Goal: Transaction & Acquisition: Purchase product/service

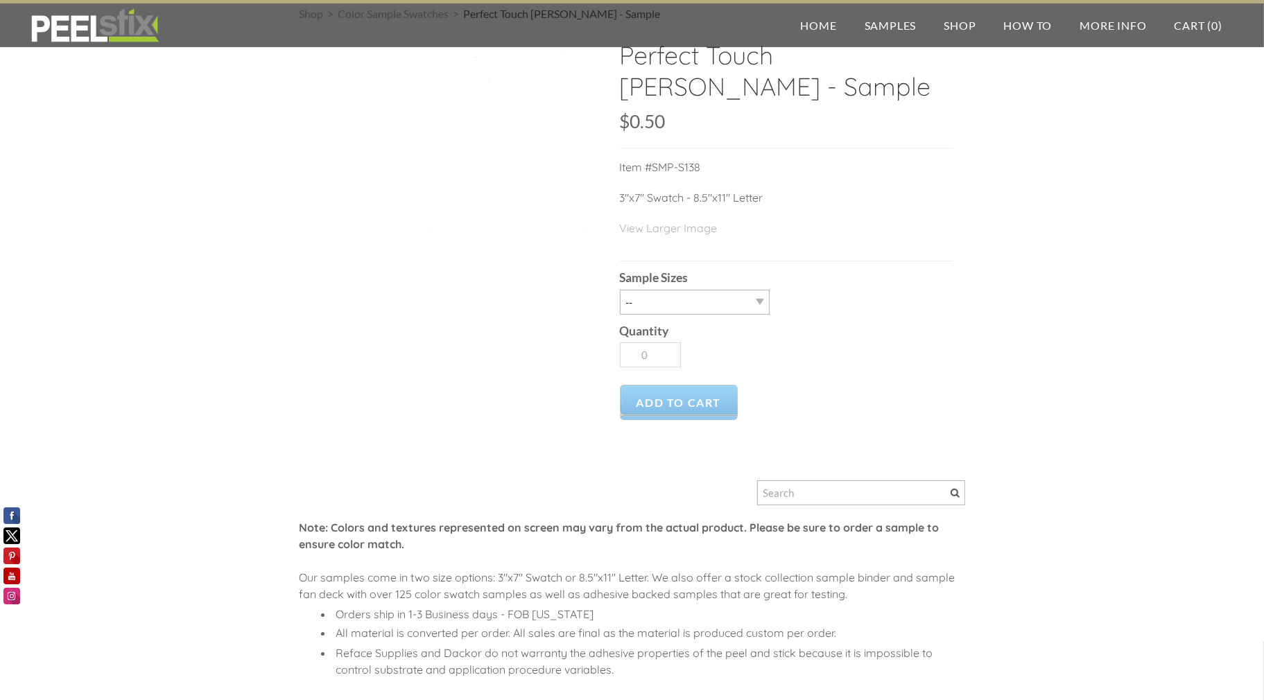
scroll to position [69, 0]
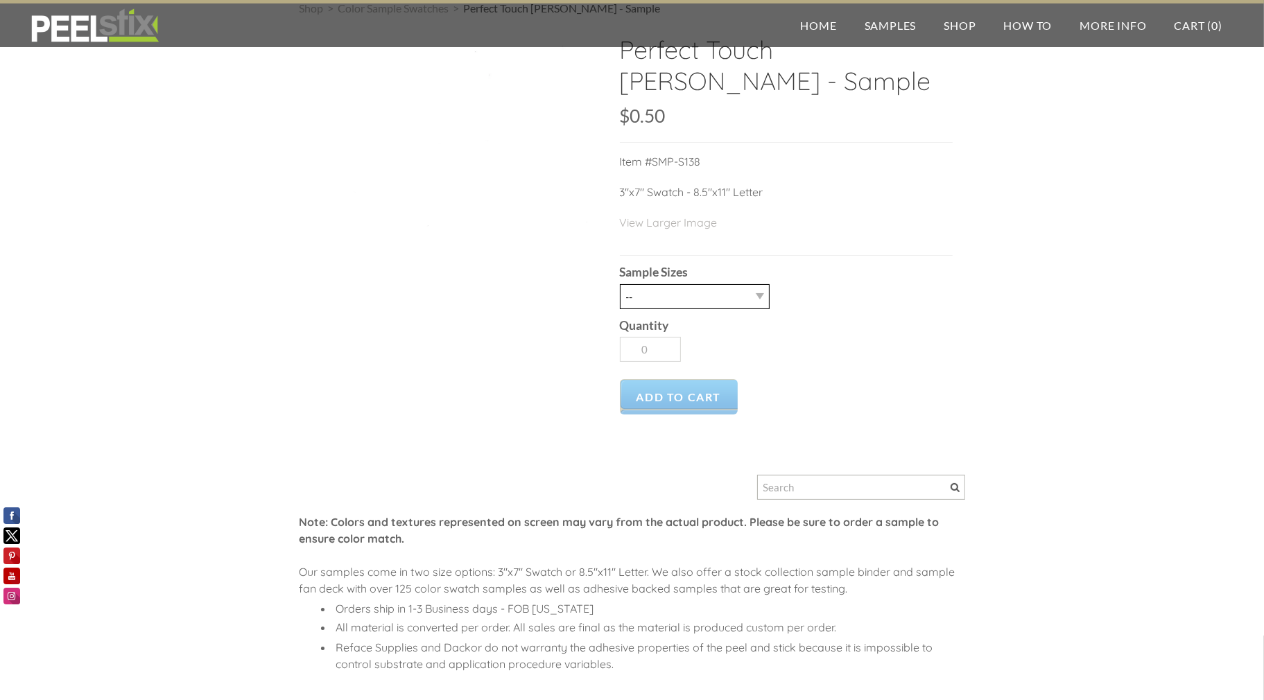
click at [674, 302] on select "-- 2.5" x 7" (No Peel and Stick) Swatch" at bounding box center [695, 296] width 150 height 25
click at [676, 302] on select "-- 2.5" x 7" (No Peel and Stick) Swatch" at bounding box center [695, 296] width 150 height 25
select select "2.5" x 7" (No Peel and Stick) Swatch"
click at [620, 284] on select "-- 2.5" x 7" (No Peel and Stick) Swatch" at bounding box center [695, 296] width 150 height 25
type input "1"
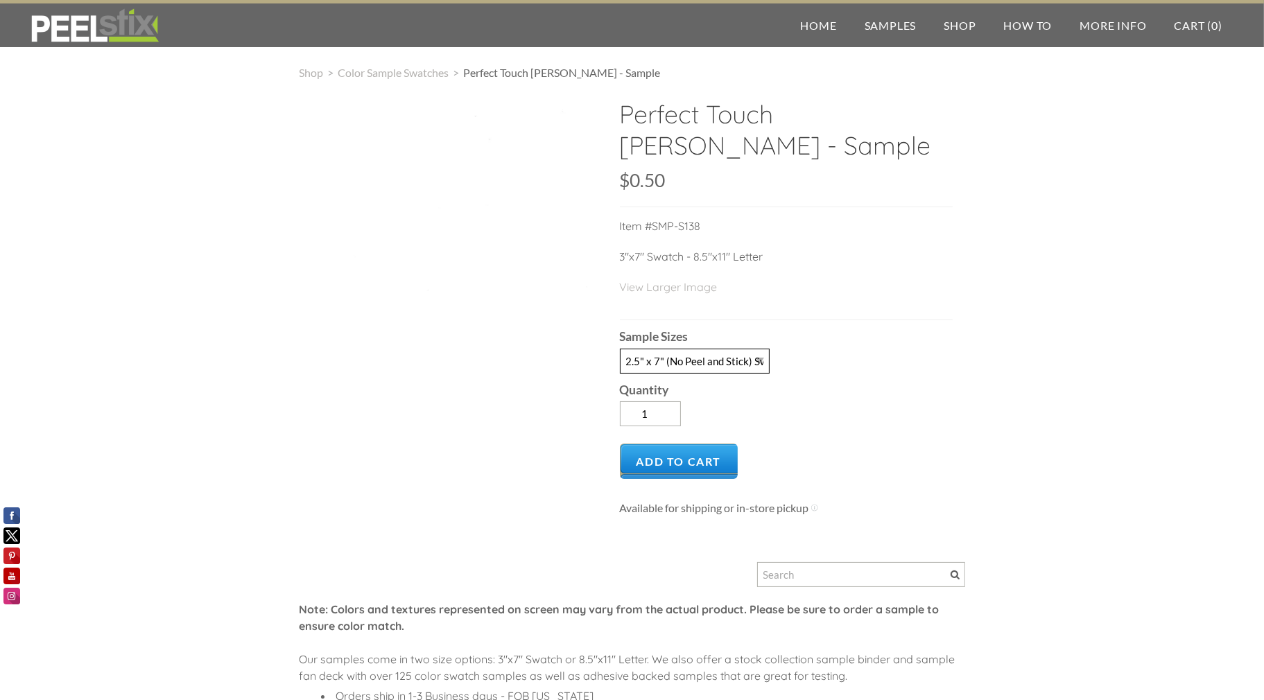
scroll to position [0, 0]
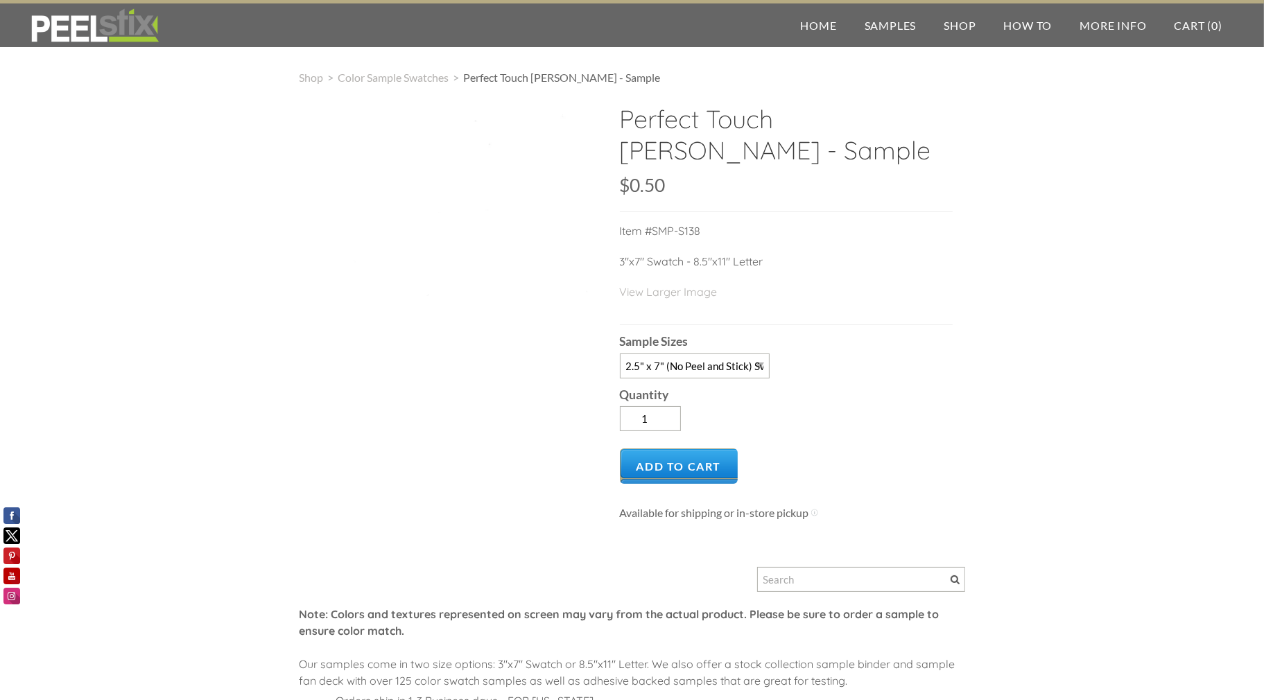
click at [747, 206] on div "$0.50 $0.50 Unavailable per item" at bounding box center [786, 194] width 333 height 36
click at [673, 231] on p "Item #SMP-S138" at bounding box center [786, 238] width 333 height 31
click at [869, 189] on div "$0.50 $0.50 Unavailable per item" at bounding box center [786, 194] width 333 height 36
click at [715, 263] on p "3"x7" Swatch - 8.5"x11" Letter" at bounding box center [786, 268] width 333 height 31
click at [702, 355] on select "-- 2.5" x 7" (No Peel and Stick) Swatch" at bounding box center [695, 366] width 150 height 25
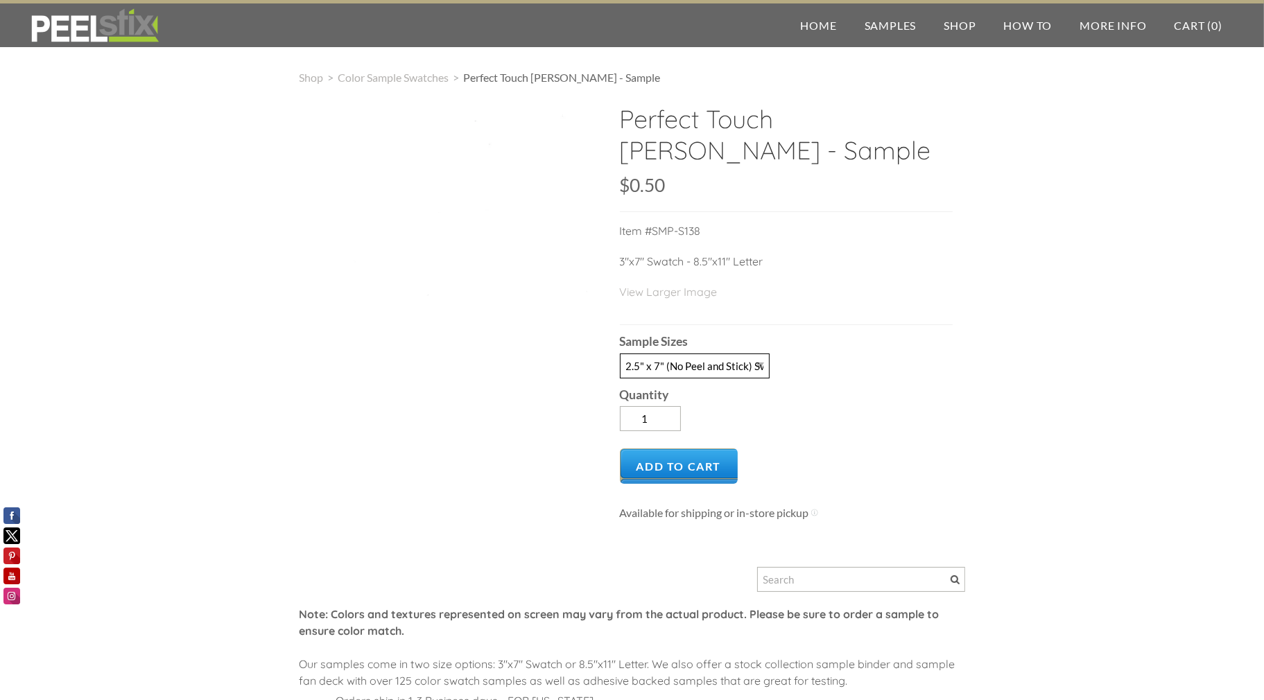
click at [702, 355] on select "-- 2.5" x 7" (No Peel and Stick) Swatch" at bounding box center [695, 366] width 150 height 25
drag, startPoint x: 700, startPoint y: 259, endPoint x: 635, endPoint y: 259, distance: 64.5
click at [696, 259] on p "3"x7" Swatch - 8.5"x11" Letter" at bounding box center [786, 268] width 333 height 31
click at [633, 259] on p "3"x7" Swatch - 8.5"x11" Letter" at bounding box center [786, 268] width 333 height 31
click at [735, 268] on p "3"x7" Swatch - 8.5"x11" Letter" at bounding box center [786, 268] width 333 height 31
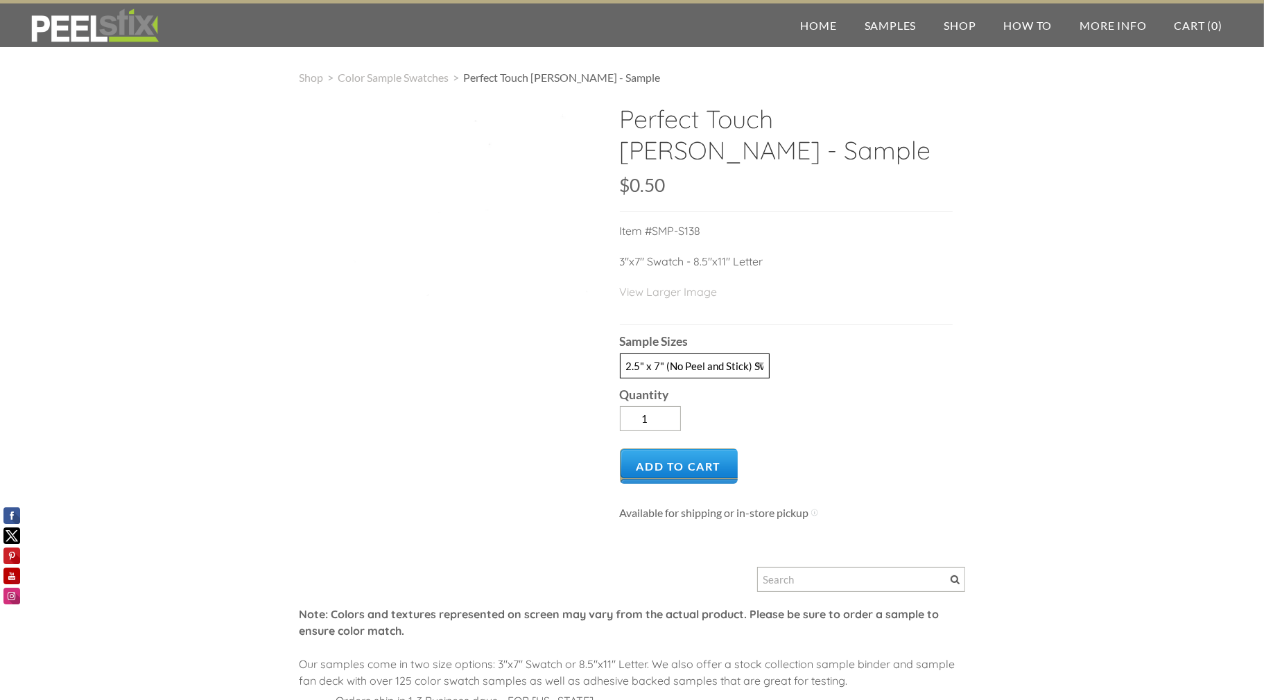
click at [720, 367] on select "-- 2.5" x 7" (No Peel and Stick) Swatch" at bounding box center [695, 366] width 150 height 25
drag, startPoint x: 720, startPoint y: 365, endPoint x: 738, endPoint y: 334, distance: 36.0
click at [720, 365] on select "-- 2.5" x 7" (No Peel and Stick) Swatch" at bounding box center [695, 366] width 150 height 25
click at [738, 334] on div "Sample Sizes -- 2.5" x 7" (No Peel and Stick) Swatch" at bounding box center [786, 351] width 333 height 53
drag, startPoint x: 672, startPoint y: 134, endPoint x: 727, endPoint y: 153, distance: 58.5
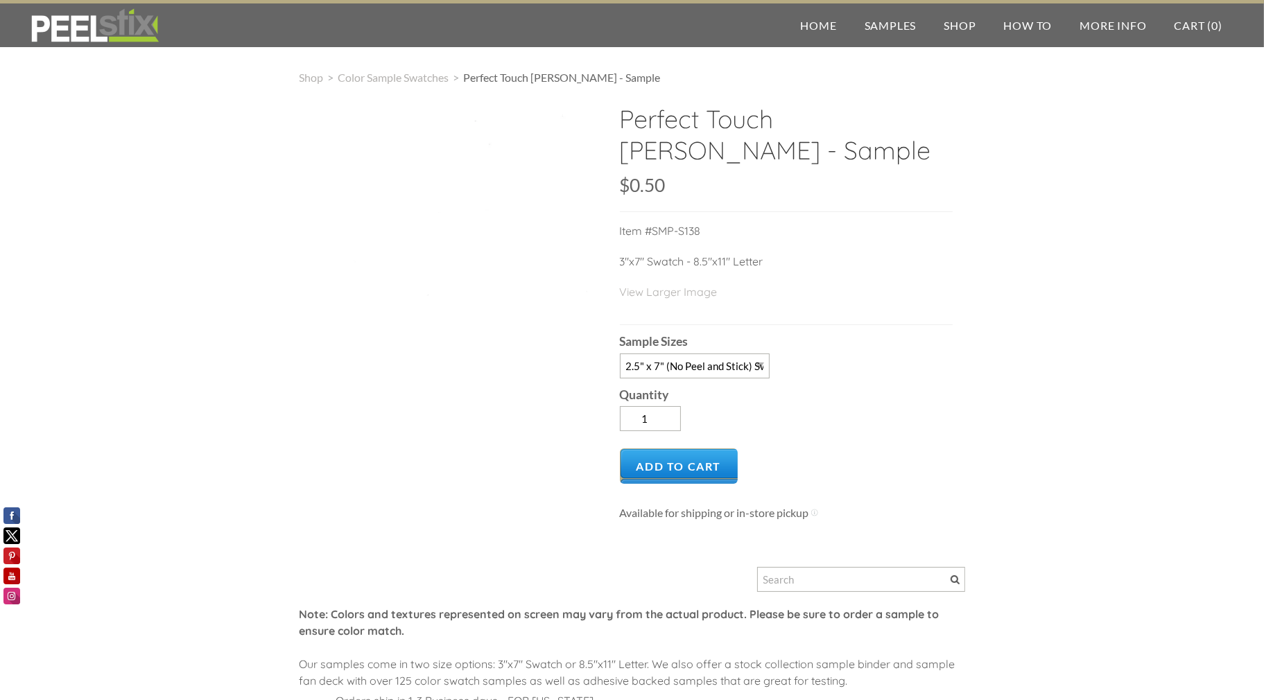
click at [727, 153] on h2 "Perfect Touch Matte White - Sample" at bounding box center [786, 139] width 333 height 73
copy h2 "Perfect Touch Matte White - Sample"
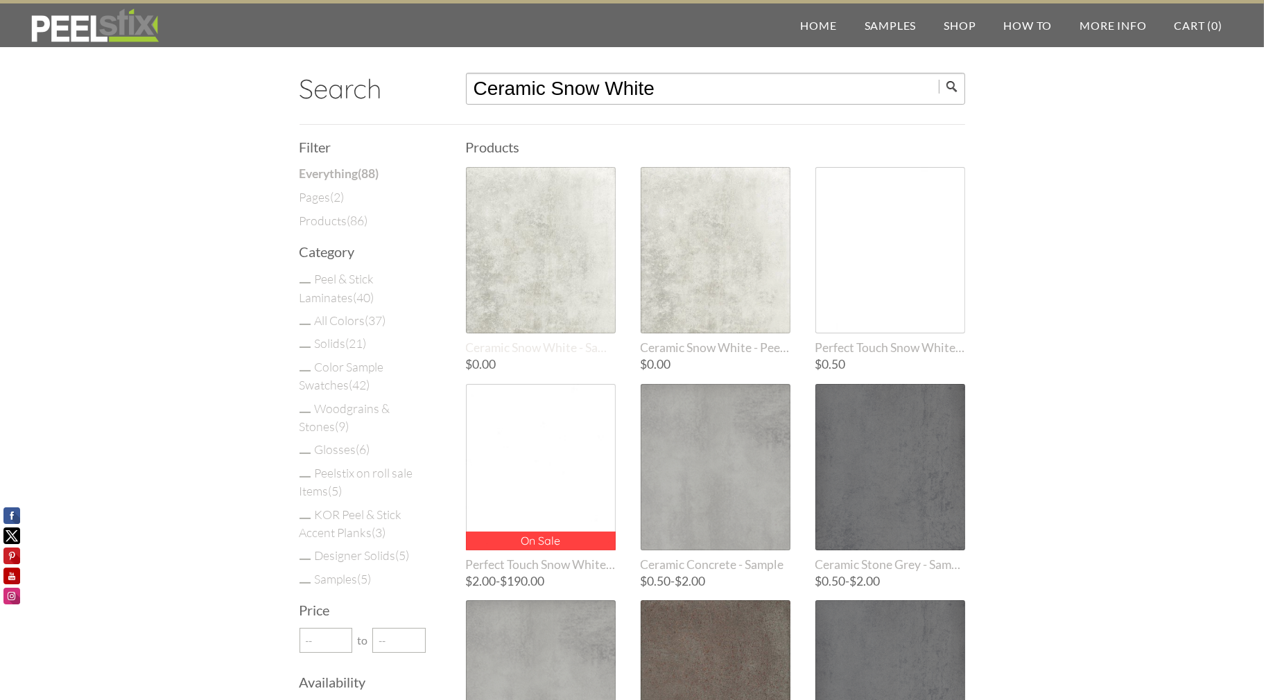
click at [589, 261] on div at bounding box center [541, 250] width 150 height 166
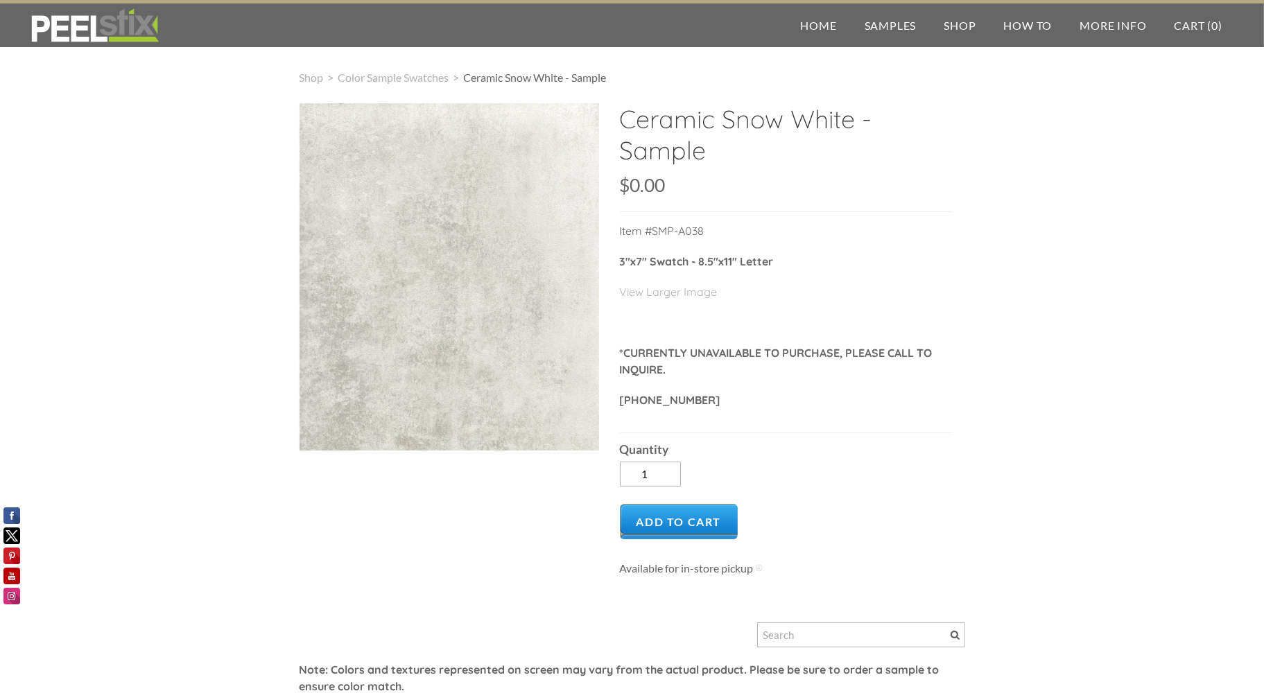
click at [697, 351] on strong "*CURRENTLY UNAVAILABLE TO PURCHASE, PLEASE CALL TO INQUIRE." at bounding box center [776, 361] width 313 height 31
